Goal: Navigation & Orientation: Find specific page/section

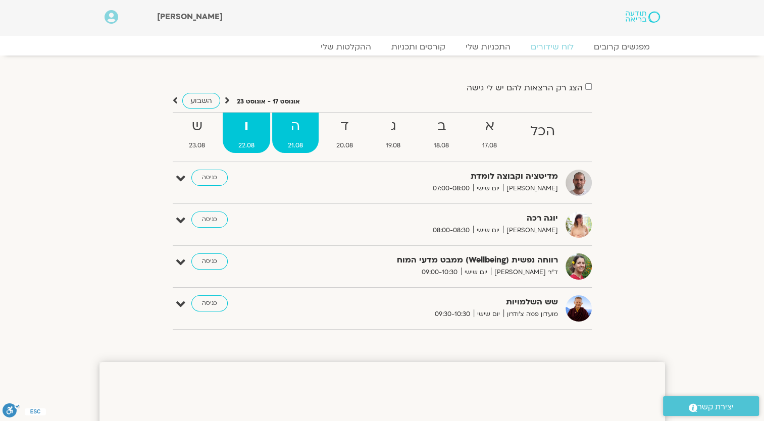
click at [297, 146] on span "21.08" at bounding box center [295, 145] width 46 height 11
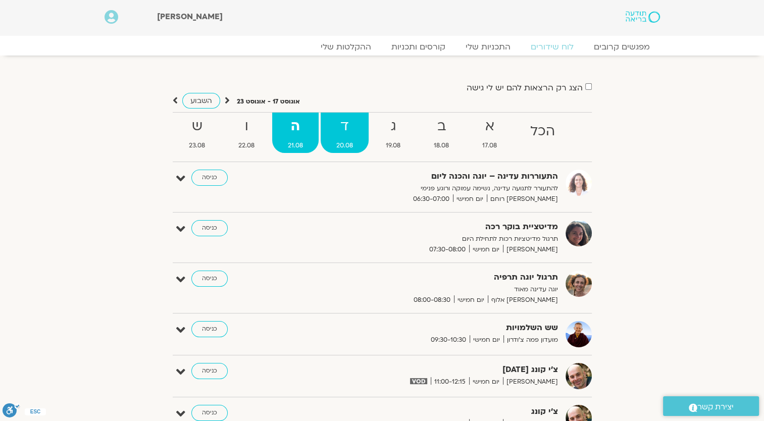
click at [343, 137] on strong "ד" at bounding box center [345, 126] width 48 height 23
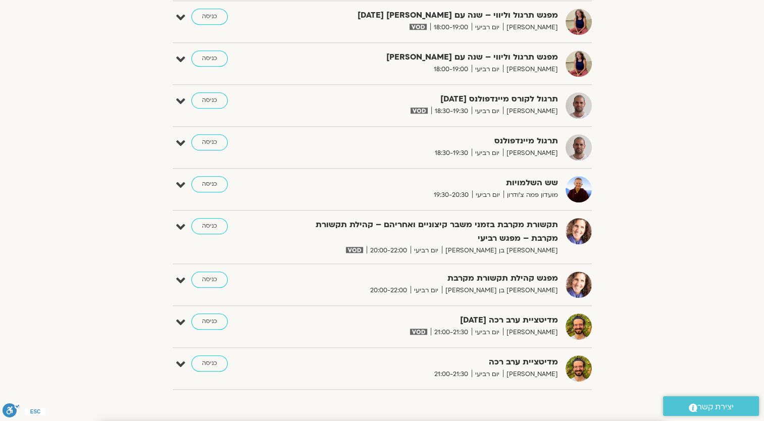
scroll to position [959, 0]
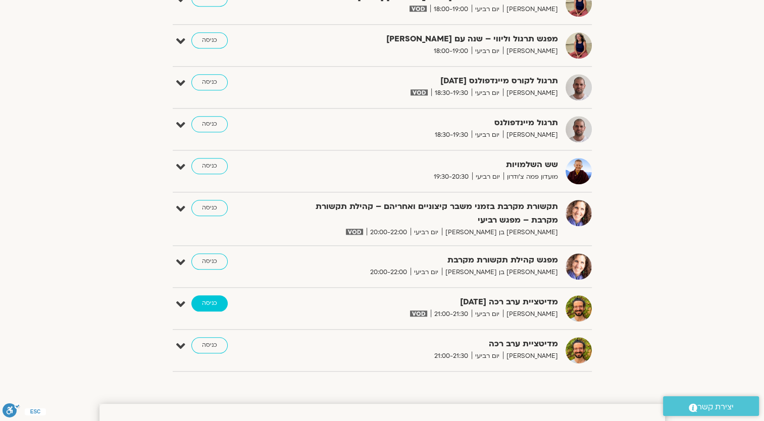
click at [208, 298] on link "כניסה" at bounding box center [209, 303] width 36 height 16
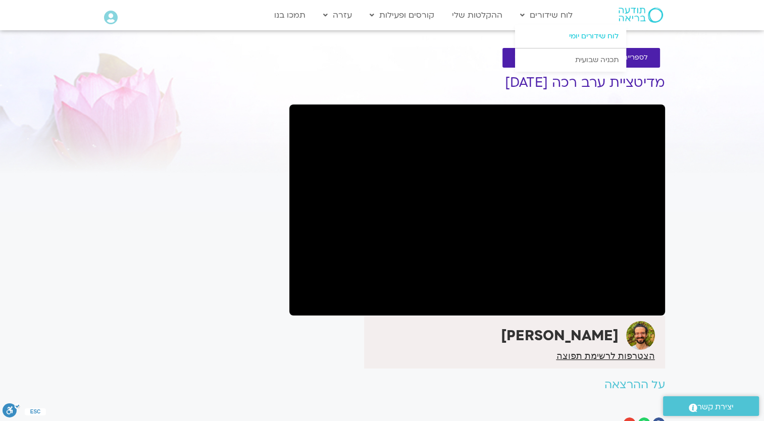
click at [572, 41] on link "לוח שידורים יומי" at bounding box center [570, 36] width 111 height 23
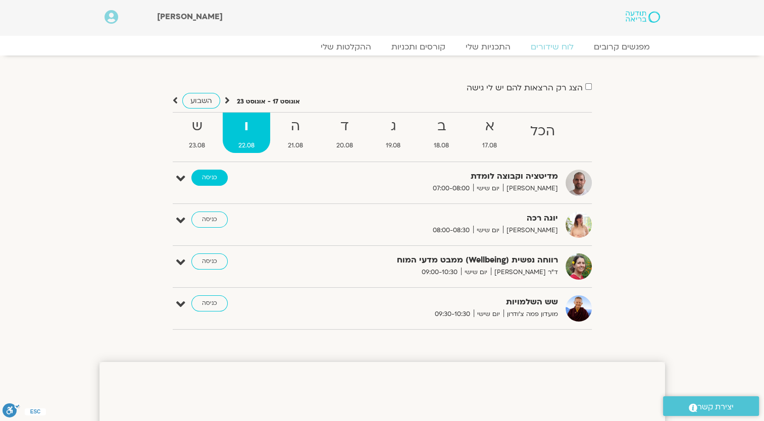
click at [210, 177] on link "כניסה" at bounding box center [209, 178] width 36 height 16
